Goal: Information Seeking & Learning: Learn about a topic

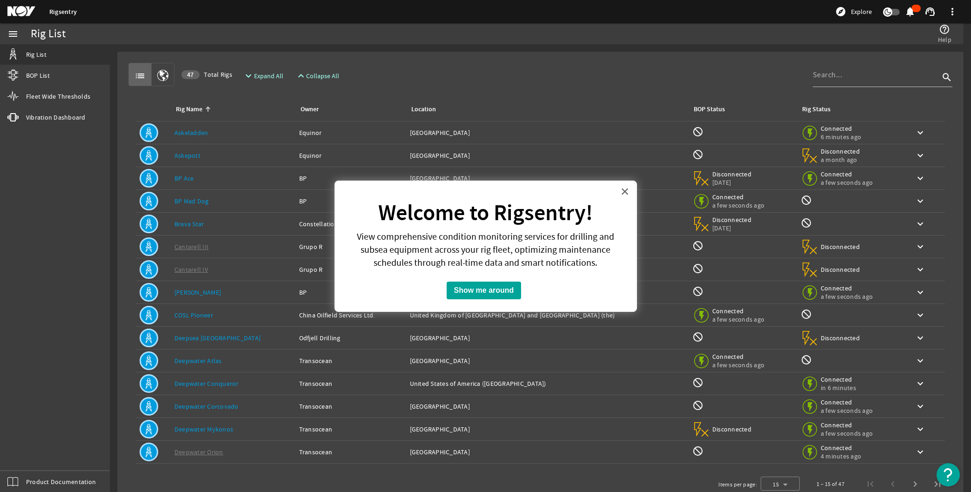
click at [622, 192] on button "×" at bounding box center [625, 191] width 9 height 15
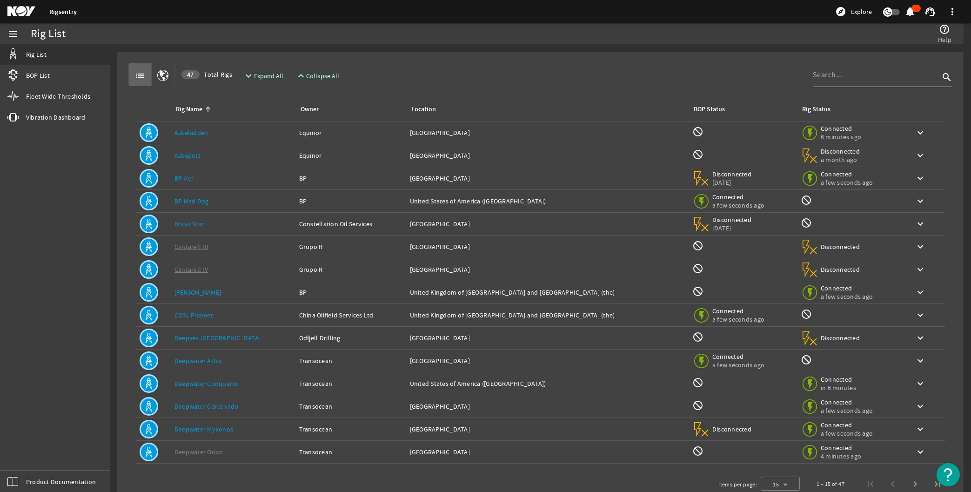
click at [197, 128] on div "Rig Name: Askeladden" at bounding box center [232, 132] width 117 height 9
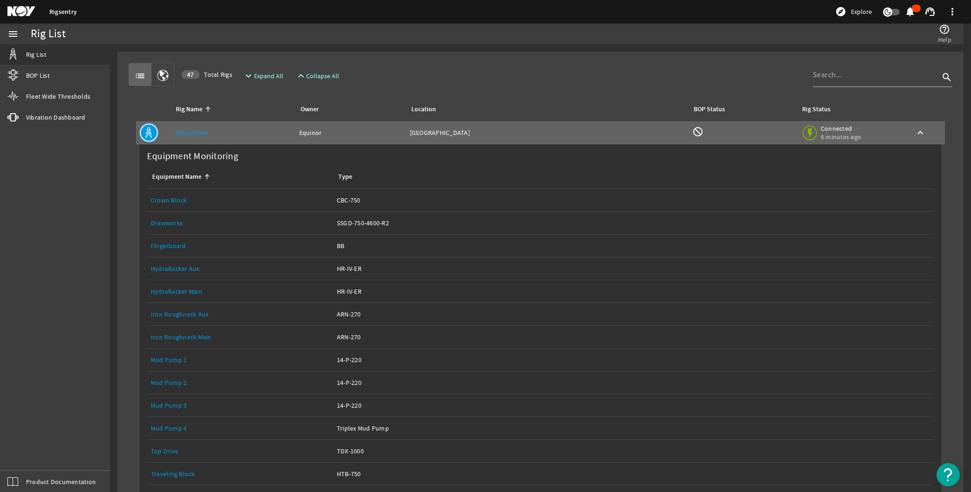
click at [175, 197] on link "Crown Block" at bounding box center [169, 200] width 36 height 8
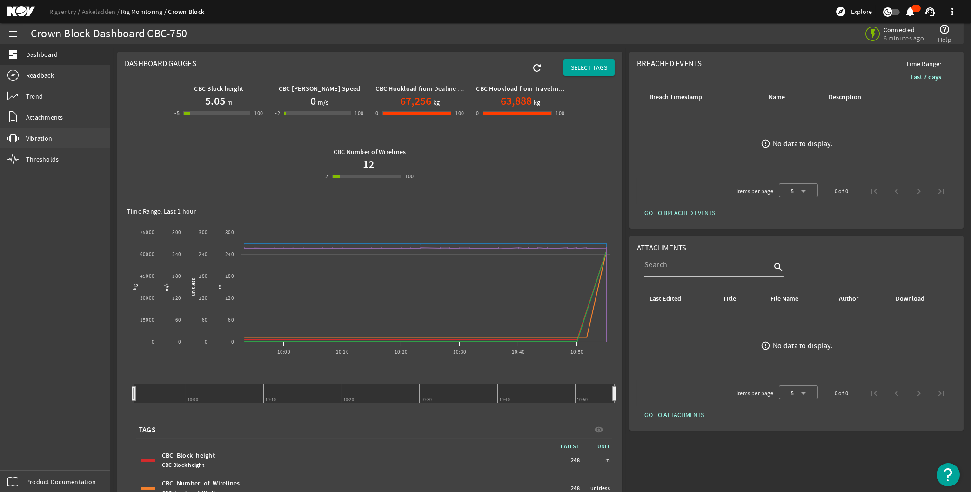
click at [40, 132] on link "vibration Vibration" at bounding box center [55, 138] width 110 height 20
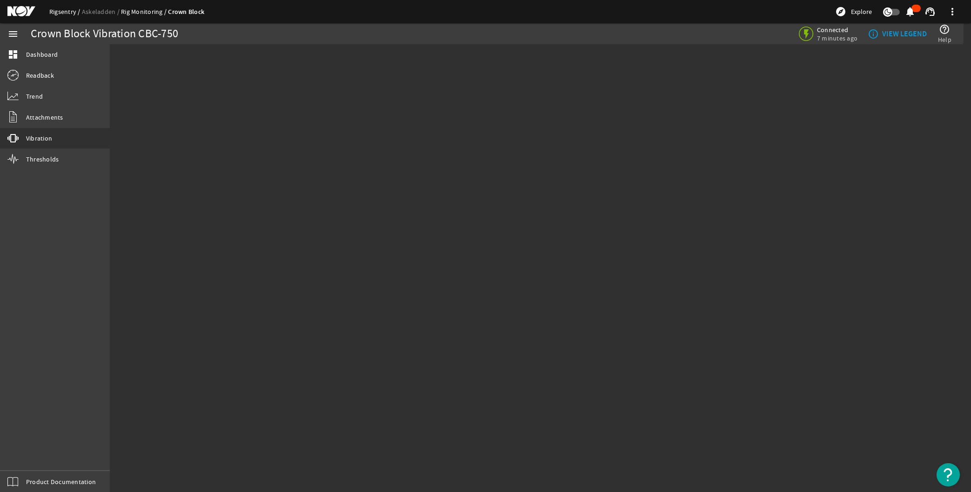
click at [61, 13] on link "Rigsentry" at bounding box center [65, 11] width 33 height 8
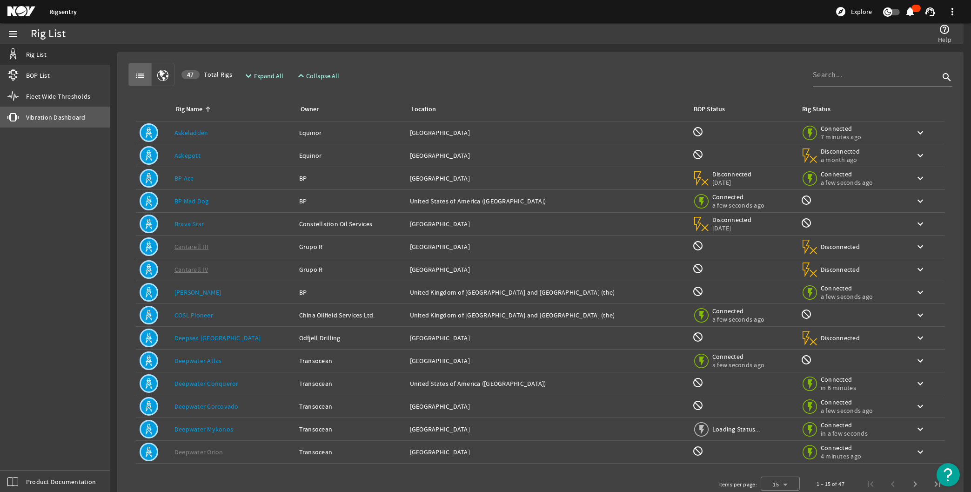
click at [44, 113] on span "Vibration Dashboard" at bounding box center [56, 117] width 60 height 9
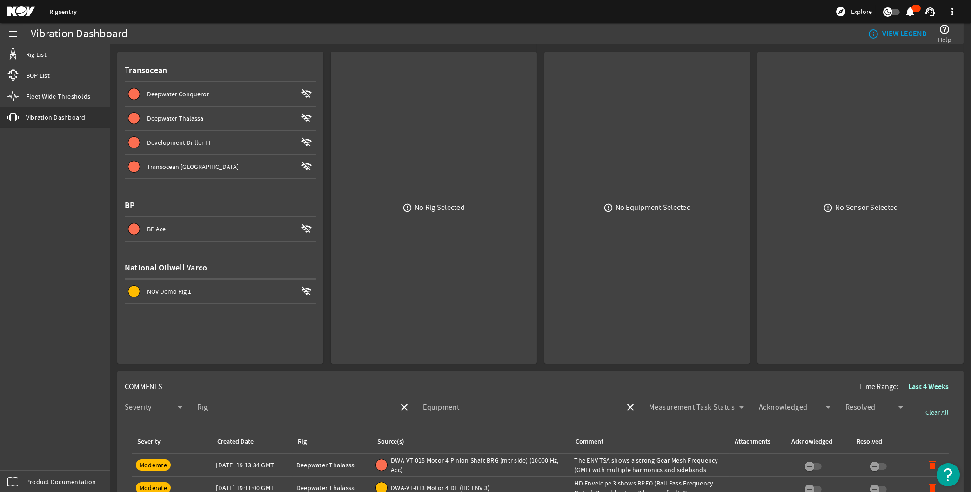
click at [187, 93] on span "Deepwater Conqueror" at bounding box center [178, 94] width 62 height 8
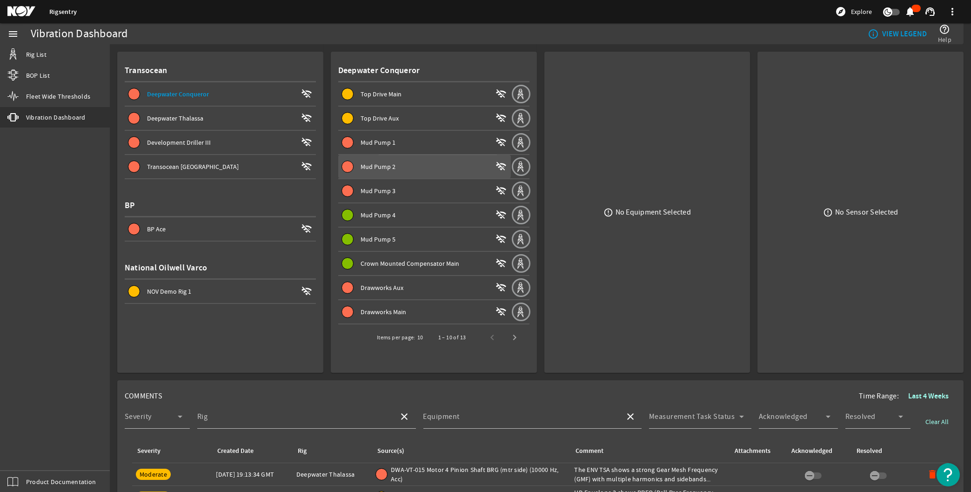
click at [386, 163] on span "Mud Pump 2" at bounding box center [378, 166] width 35 height 8
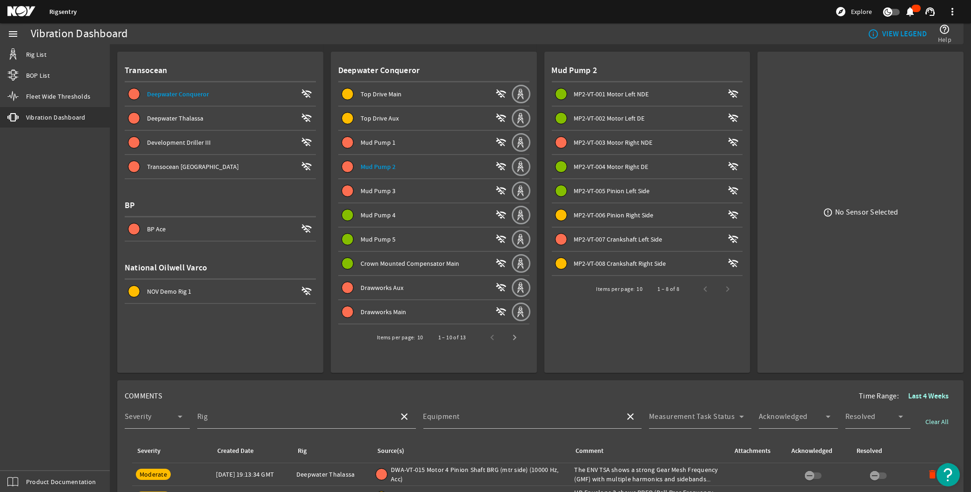
click at [603, 141] on span "MP2-VT-003 Motor Right NDE" at bounding box center [613, 142] width 79 height 8
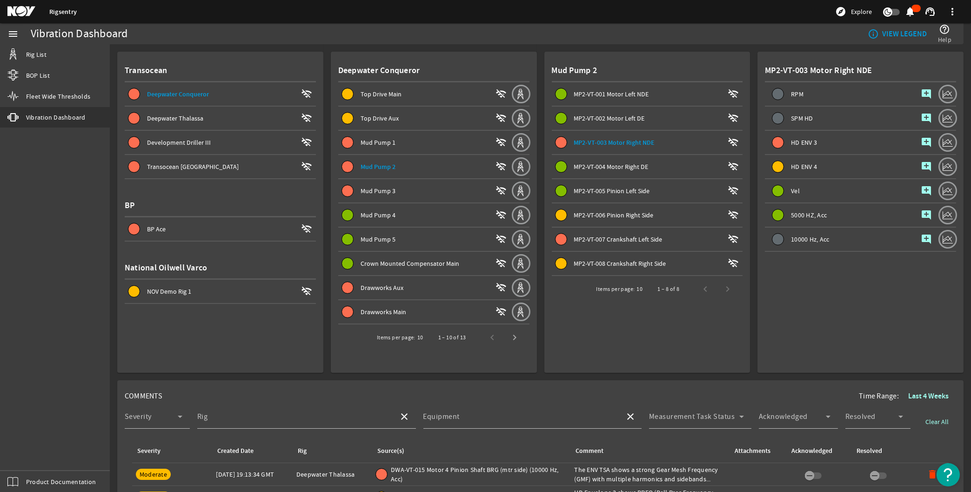
click at [807, 139] on span "HD ENV 3" at bounding box center [804, 142] width 26 height 7
click at [33, 76] on span "BOP List" at bounding box center [38, 75] width 24 height 9
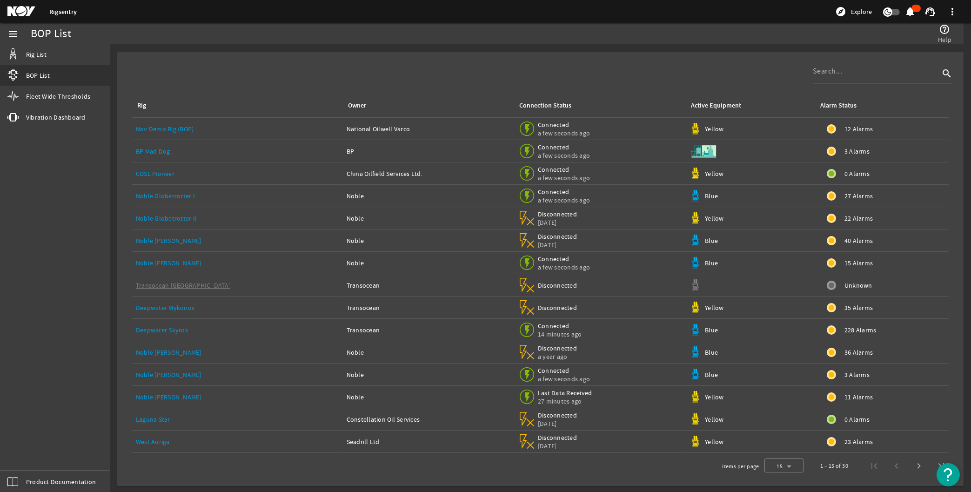
click at [160, 194] on link "Noble Globetrotter I" at bounding box center [165, 196] width 59 height 8
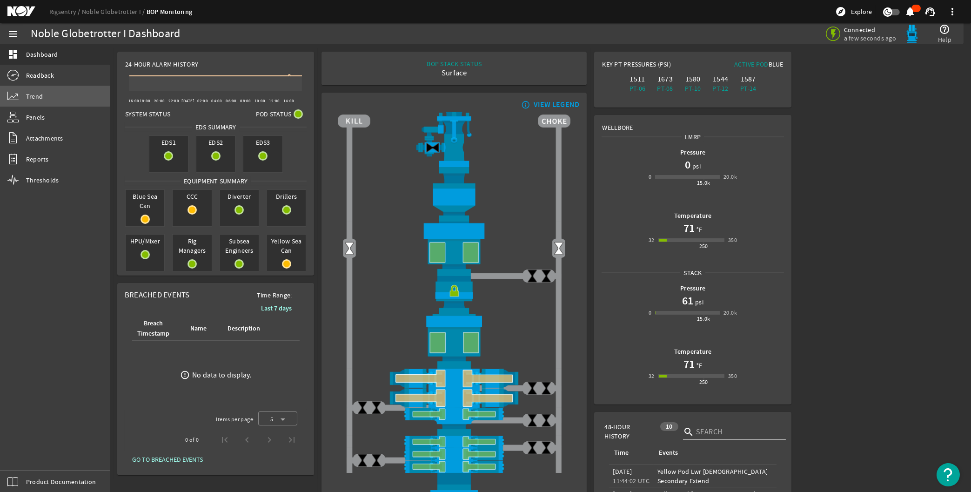
click at [44, 96] on link "Trend" at bounding box center [55, 96] width 110 height 20
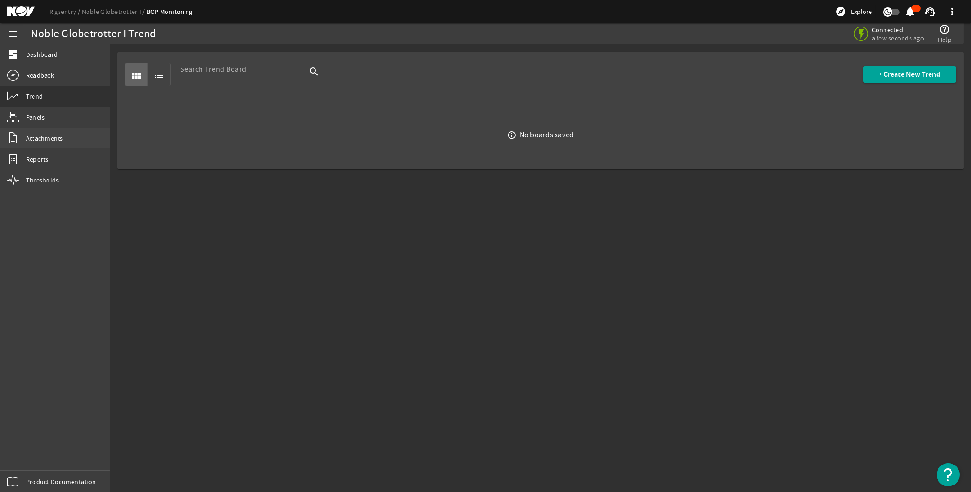
click at [32, 139] on span "Attachments" at bounding box center [44, 138] width 37 height 9
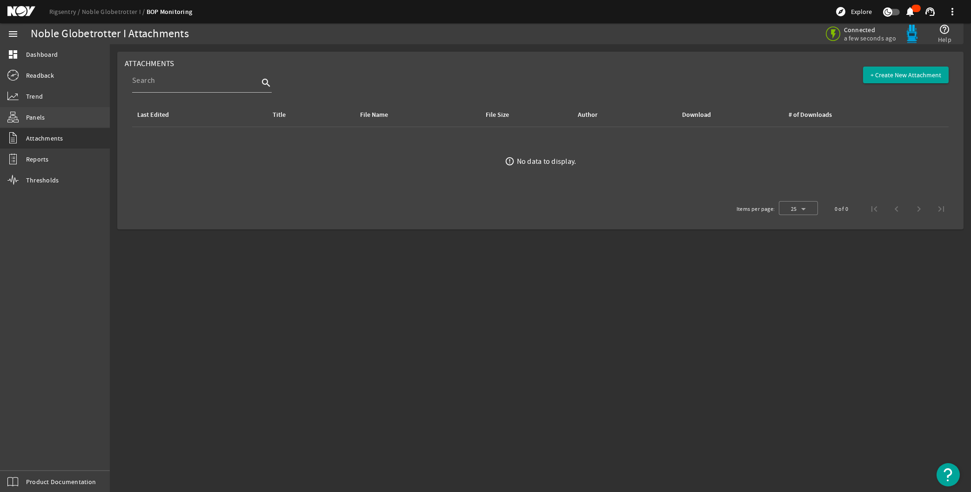
click at [35, 115] on span "Panels" at bounding box center [35, 117] width 19 height 9
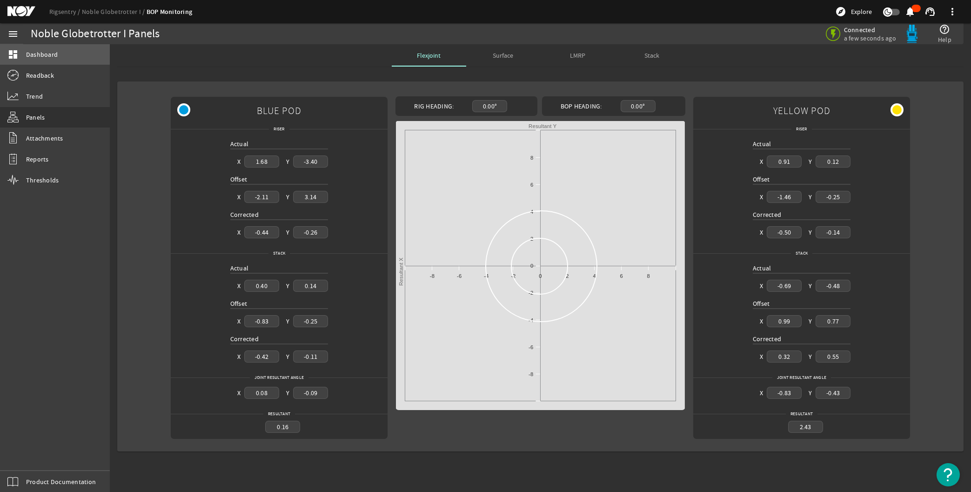
click at [40, 50] on span "Dashboard" at bounding box center [42, 54] width 32 height 9
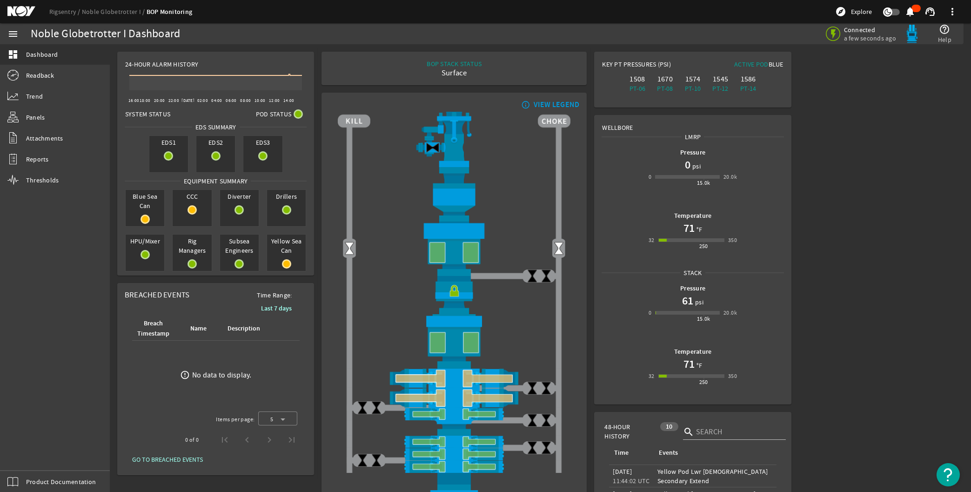
click at [18, 9] on mat-icon at bounding box center [28, 11] width 42 height 11
